Goal: Transaction & Acquisition: Purchase product/service

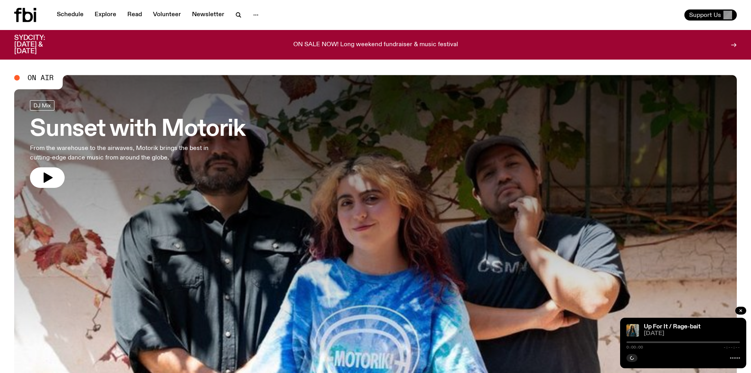
click at [712, 14] on span "Support Us" at bounding box center [705, 14] width 32 height 7
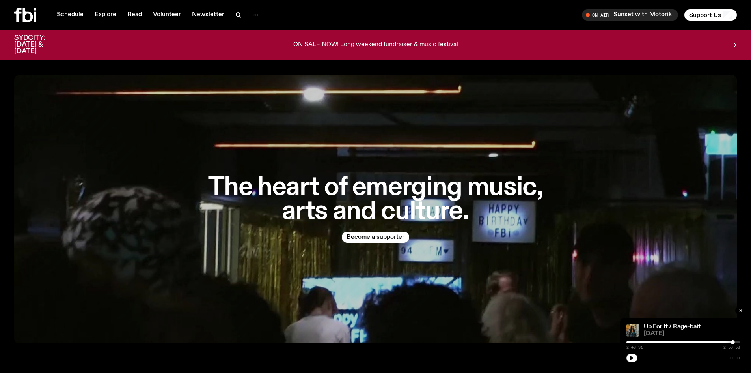
click at [407, 157] on div "The heart of emerging music, arts and culture. Become a supporter" at bounding box center [375, 209] width 723 height 268
click at [260, 15] on button "button" at bounding box center [256, 14] width 16 height 11
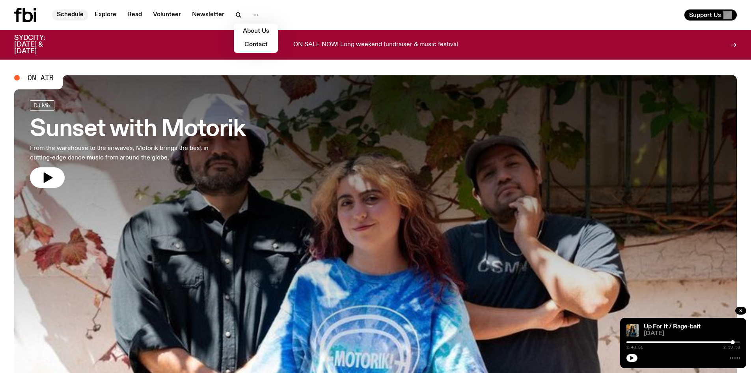
click at [77, 14] on link "Schedule" at bounding box center [70, 14] width 36 height 11
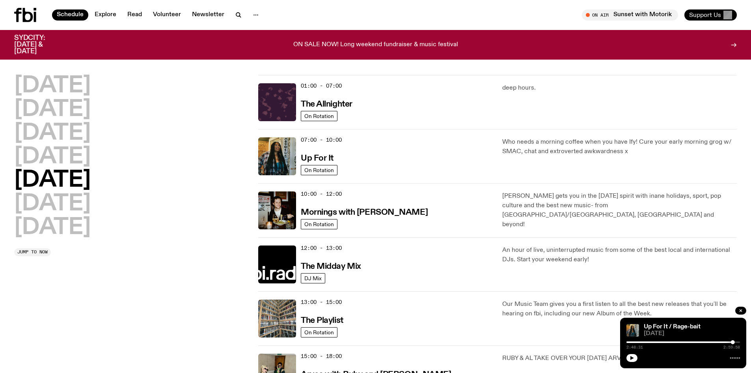
click at [695, 15] on span "Support Us" at bounding box center [705, 14] width 32 height 7
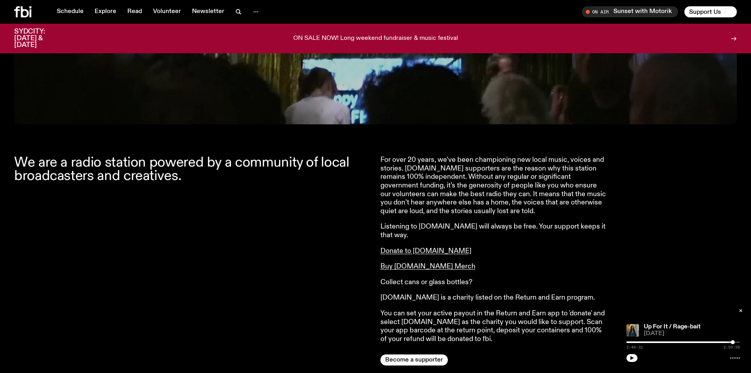
scroll to position [233, 0]
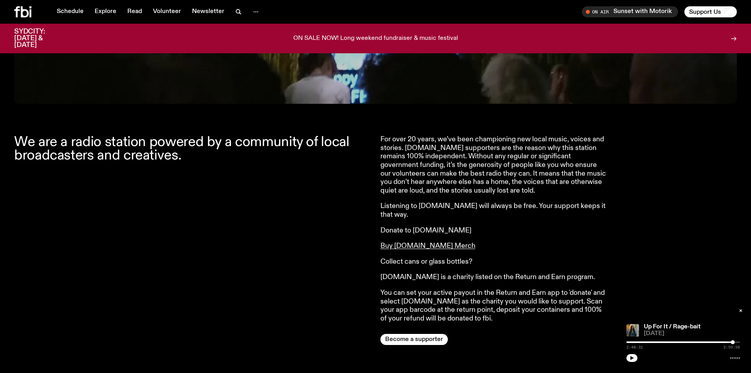
click at [395, 227] on link "Donate to [DOMAIN_NAME]" at bounding box center [426, 230] width 91 height 7
